Goal: Find specific page/section: Find specific page/section

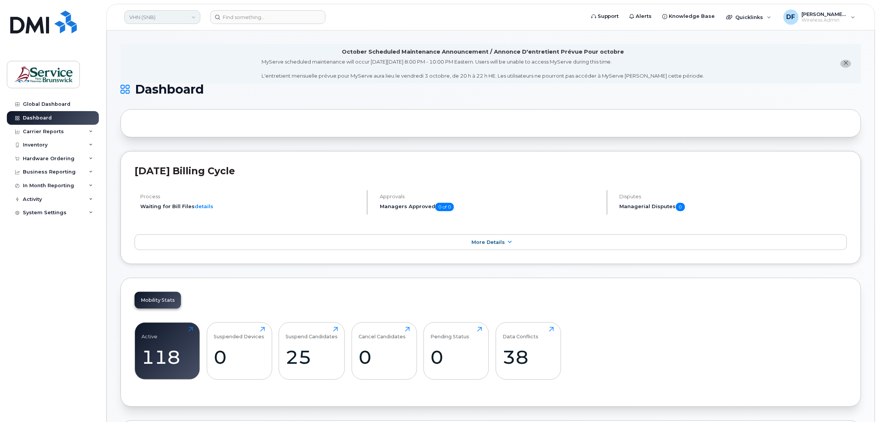
click at [158, 14] on link "VHN (SNB)" at bounding box center [162, 17] width 76 height 14
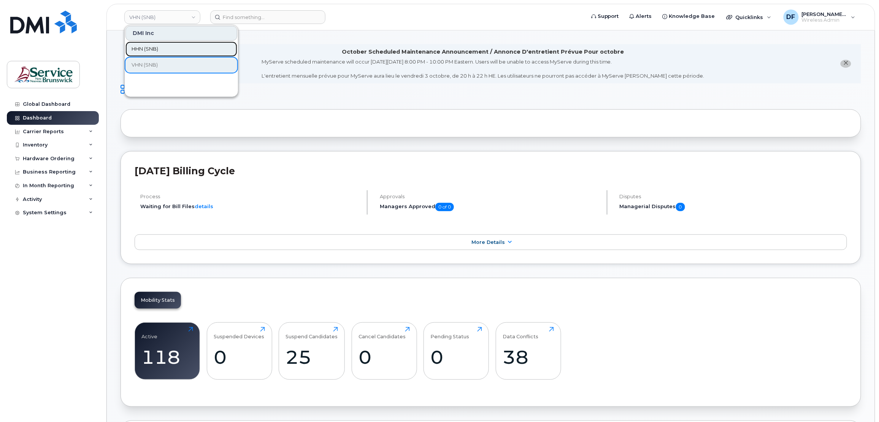
click at [156, 47] on span "HHN (SNB)" at bounding box center [145, 49] width 27 height 8
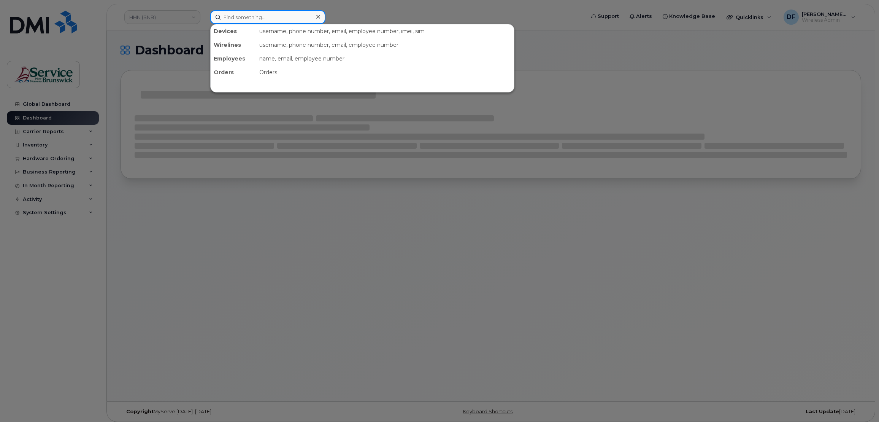
click at [265, 17] on input at bounding box center [267, 17] width 115 height 14
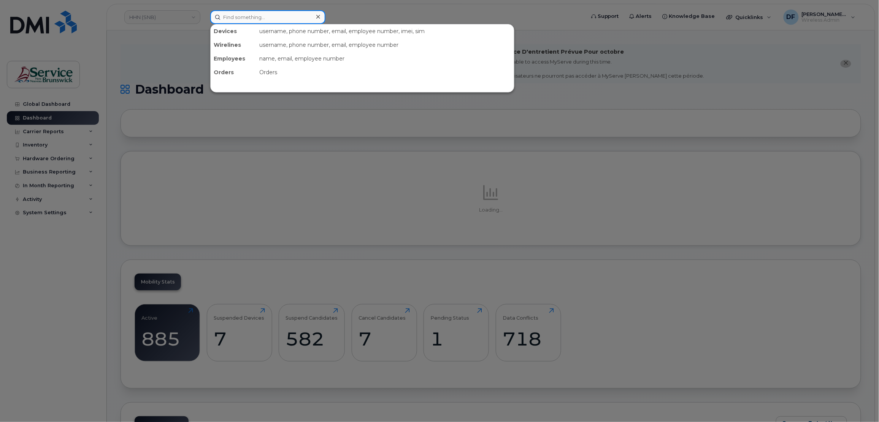
paste input "[PHONE_NUMBER]"
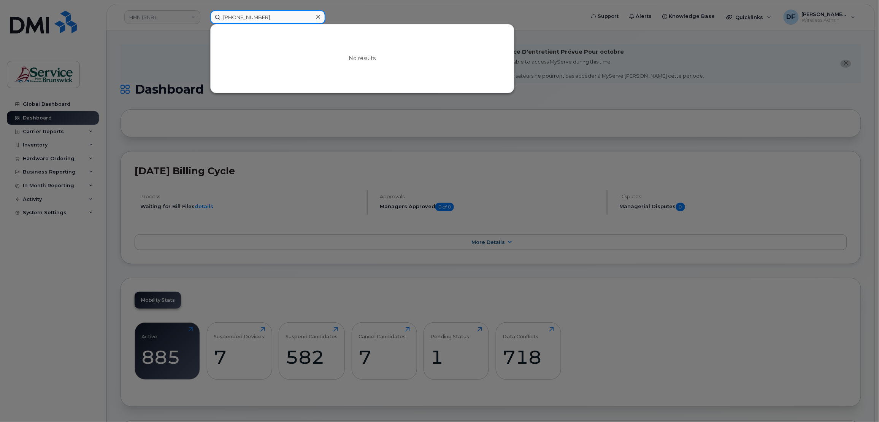
type input "[PHONE_NUMBER]"
click at [141, 58] on div at bounding box center [439, 211] width 879 height 422
